Goal: Task Accomplishment & Management: Use online tool/utility

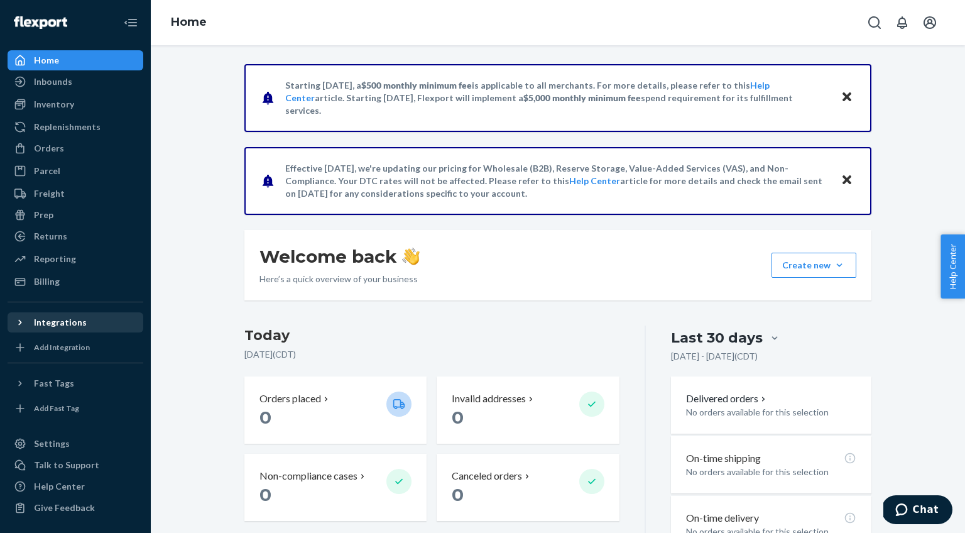
click at [55, 328] on div "Integrations" at bounding box center [60, 322] width 53 height 13
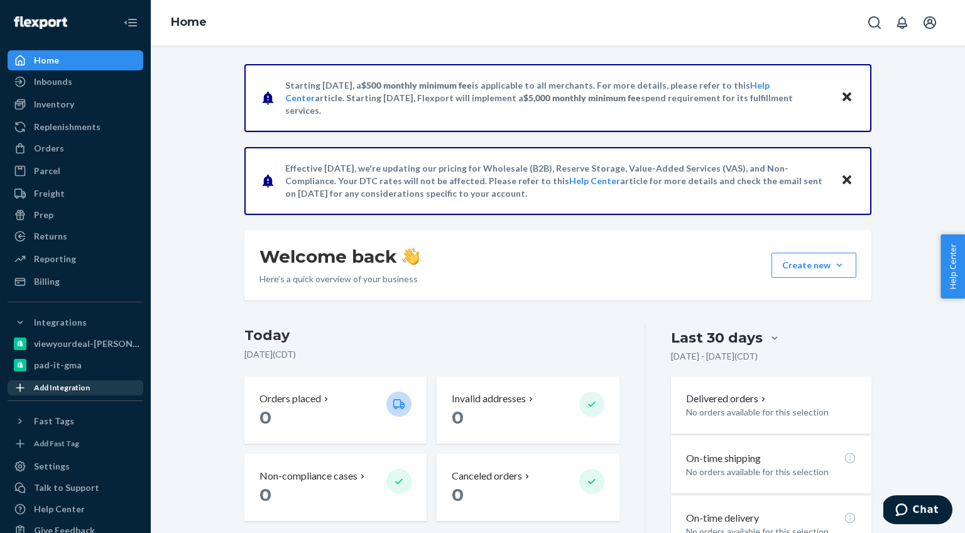
click at [41, 389] on div "Add Integration" at bounding box center [62, 387] width 56 height 11
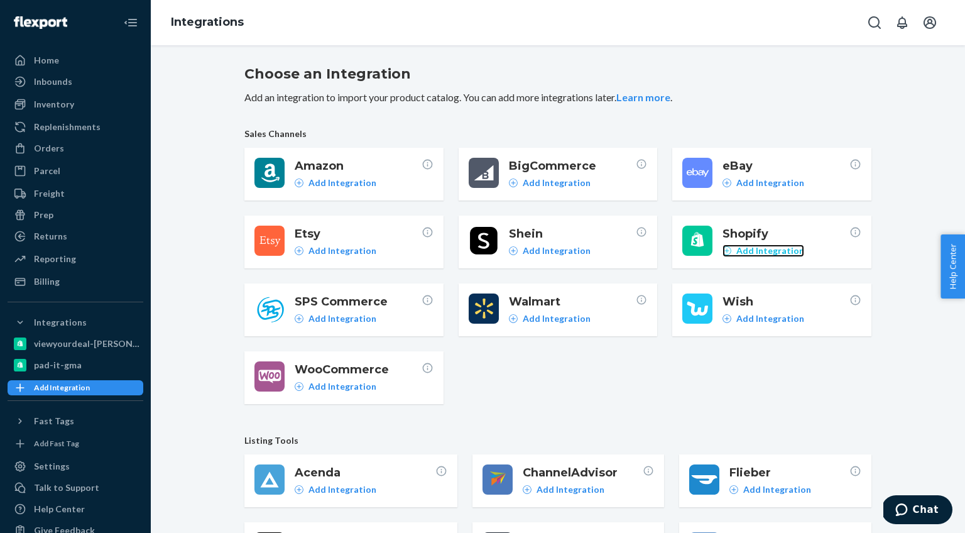
click at [763, 253] on p "Add Integration" at bounding box center [770, 250] width 68 height 13
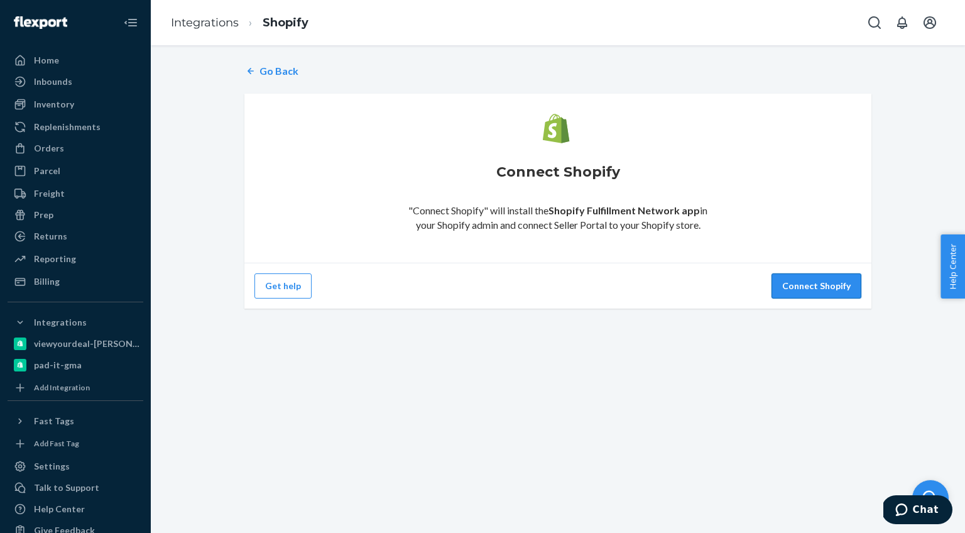
click at [824, 288] on button "Connect Shopify" at bounding box center [816, 285] width 90 height 25
